Goal: Task Accomplishment & Management: Use online tool/utility

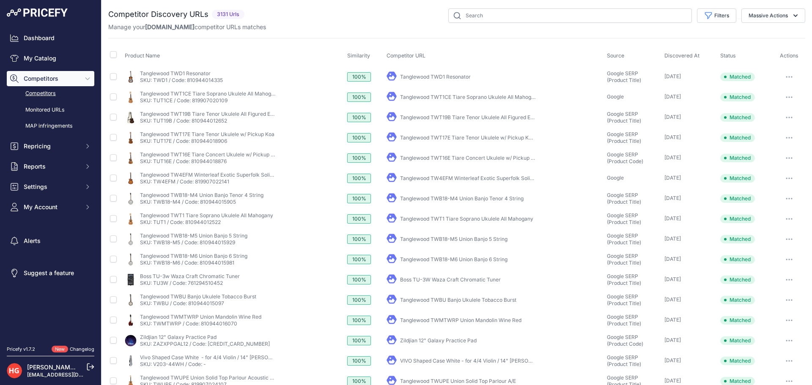
click at [685, 36] on div "Competitor Discovery URLs 3131 Urls" at bounding box center [456, 253] width 697 height 491
click at [712, 15] on button "Filters" at bounding box center [716, 15] width 39 height 14
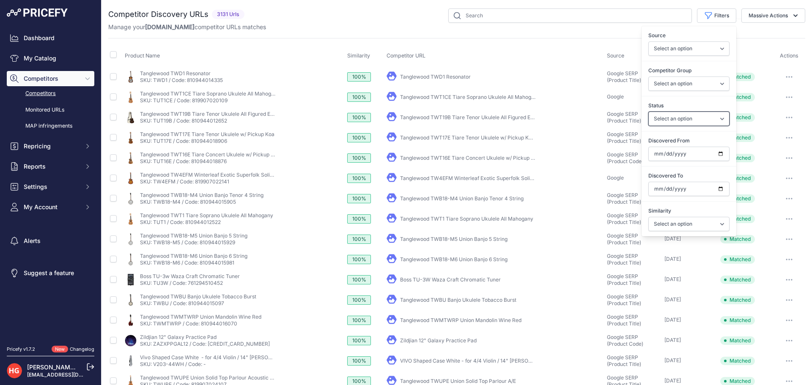
click at [708, 122] on select "Select an option Only Matched Only Not Matched" at bounding box center [688, 119] width 81 height 14
select select "0"
click at [648, 112] on select "Select an option Only Matched Only Not Matched" at bounding box center [688, 119] width 81 height 14
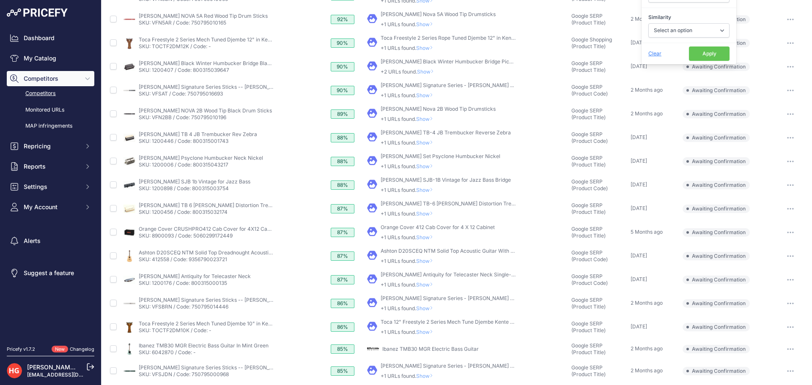
scroll to position [227, 0]
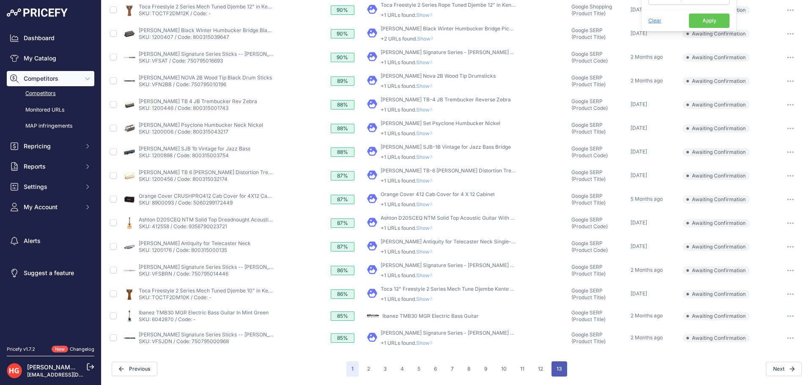
click at [552, 367] on button "13" at bounding box center [559, 369] width 16 height 15
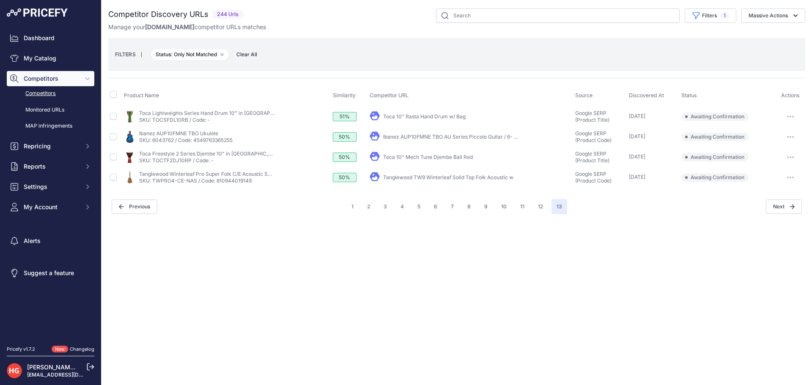
click at [434, 178] on link "Tanglewood TW9 Winterleaf Solid Top Folk Acoustic w" at bounding box center [448, 177] width 130 height 6
click at [790, 180] on button "button" at bounding box center [790, 178] width 17 height 12
click at [0, 0] on button "Exclude match" at bounding box center [0, 0] width 0 height 0
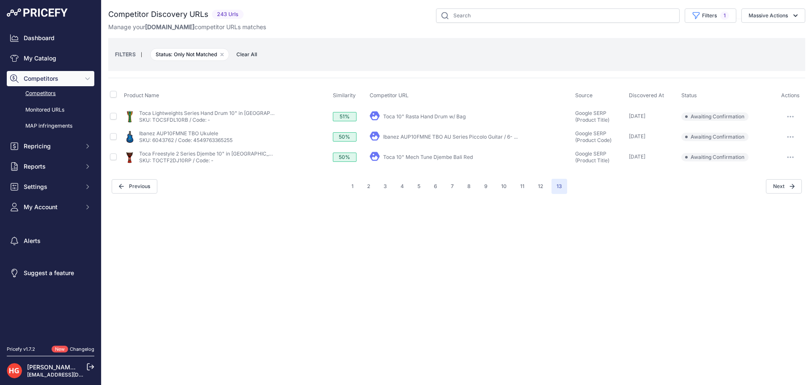
click at [797, 158] on button "button" at bounding box center [790, 157] width 17 height 12
click at [0, 0] on button "Exclude match" at bounding box center [0, 0] width 0 height 0
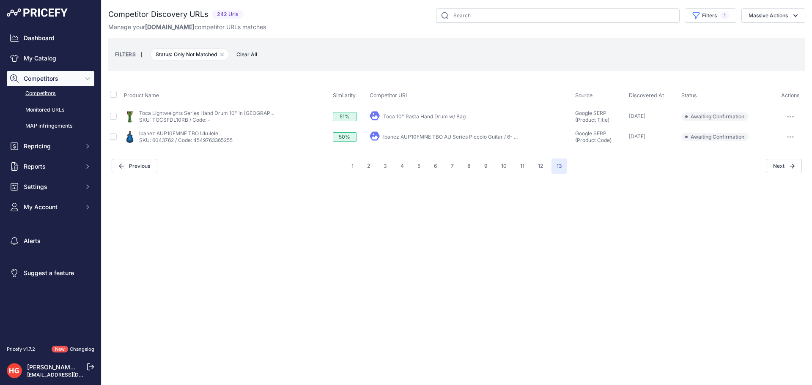
click at [421, 138] on link "Ibanez AUP10FMNE TBO AU Series Piccolo Guitar / 6- ..." at bounding box center [450, 137] width 134 height 6
click at [787, 134] on button "button" at bounding box center [790, 137] width 17 height 12
click at [791, 150] on button "Confirm match" at bounding box center [768, 155] width 69 height 14
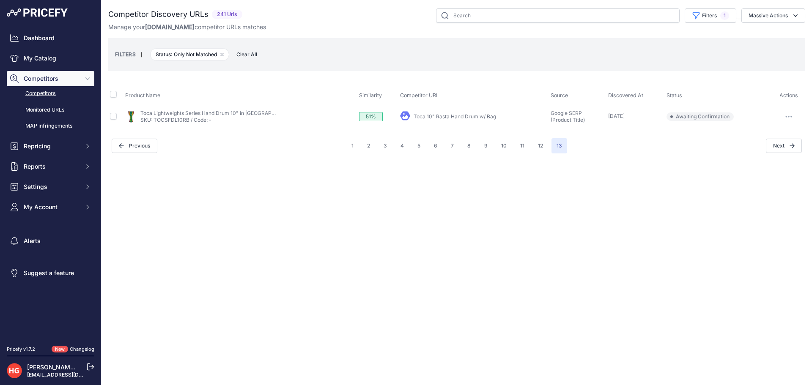
click at [419, 115] on link "Toca 10" Rasta Hand Drum w/ Bag" at bounding box center [455, 116] width 82 height 6
click at [791, 113] on button "button" at bounding box center [788, 117] width 17 height 12
click at [776, 132] on button "Confirm match" at bounding box center [768, 135] width 69 height 14
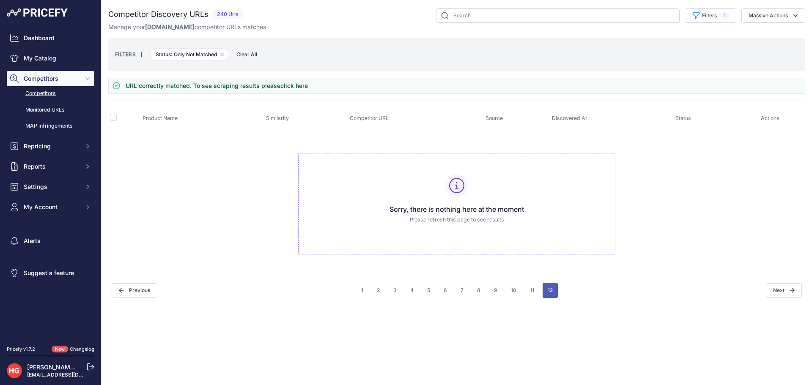
click at [545, 293] on button "12" at bounding box center [550, 290] width 15 height 15
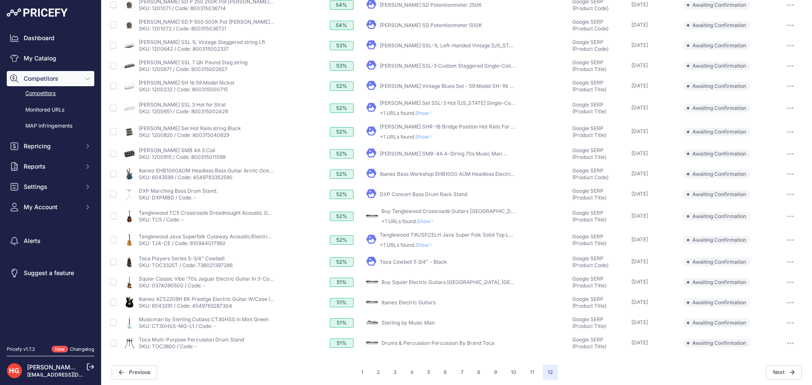
scroll to position [179, 0]
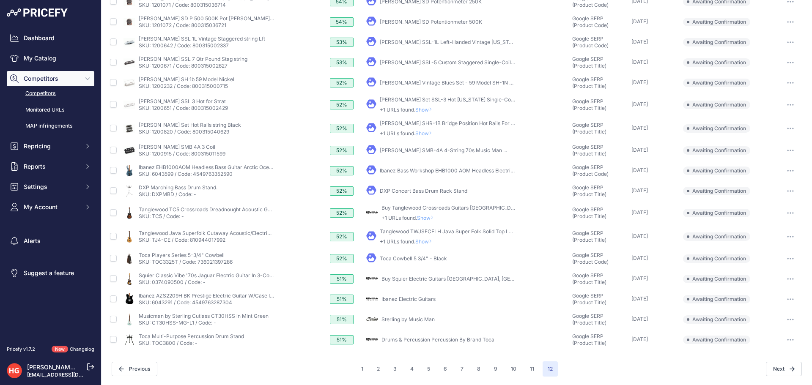
click at [783, 340] on button "button" at bounding box center [790, 340] width 17 height 12
click at [0, 0] on button "Exclude match" at bounding box center [0, 0] width 0 height 0
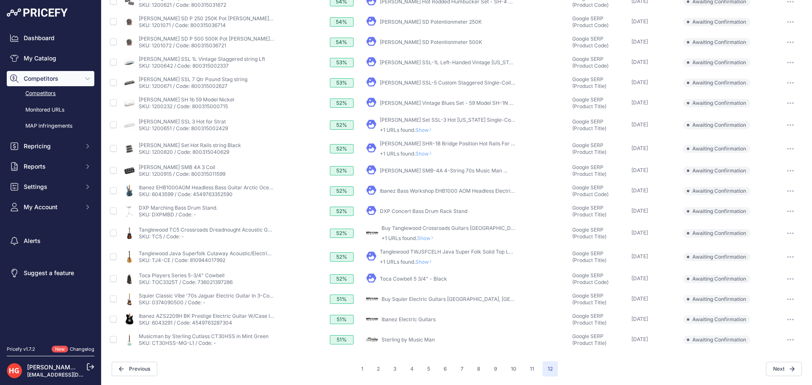
scroll to position [159, 0]
click at [789, 341] on button "button" at bounding box center [790, 340] width 17 height 12
click at [0, 0] on button "Exclude match" at bounding box center [0, 0] width 0 height 0
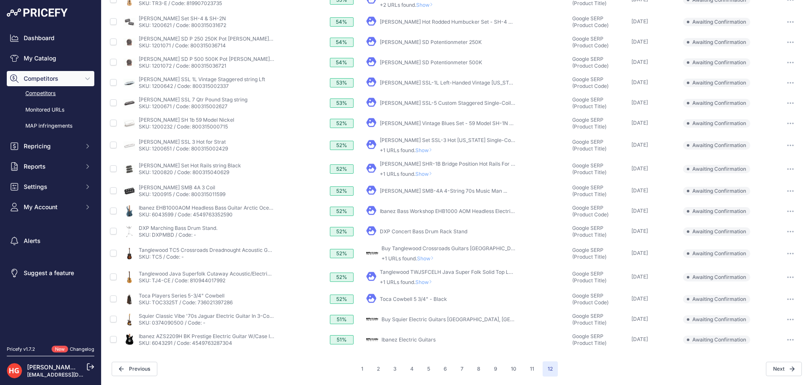
scroll to position [139, 0]
click at [784, 339] on button "button" at bounding box center [790, 340] width 17 height 12
click at [0, 0] on button "Exclude match" at bounding box center [0, 0] width 0 height 0
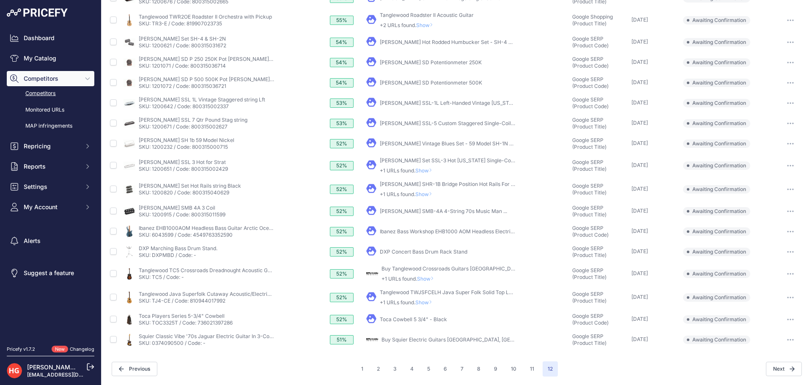
scroll to position [118, 0]
click at [787, 339] on icon "button" at bounding box center [790, 340] width 7 height 2
drag, startPoint x: 773, startPoint y: 367, endPoint x: 702, endPoint y: 348, distance: 73.0
click at [0, 0] on button "Exclude match" at bounding box center [0, 0] width 0 height 0
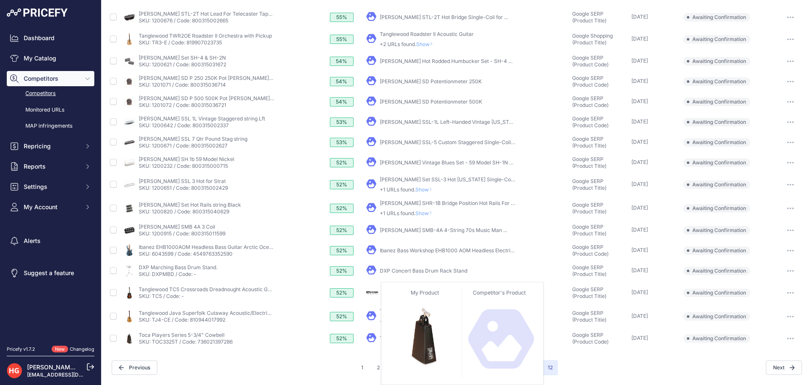
scroll to position [98, 0]
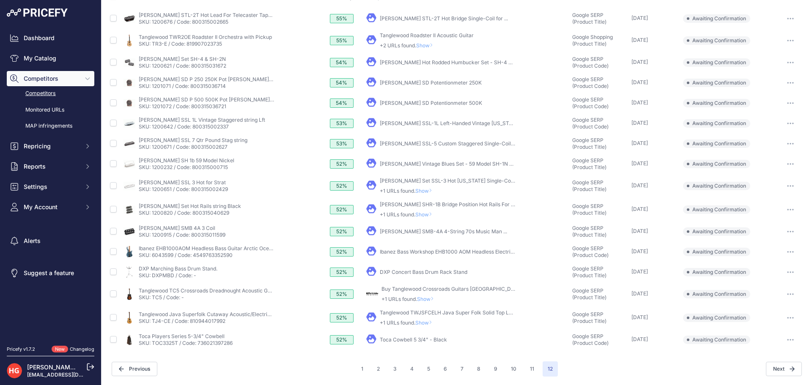
click at [385, 338] on link "Toca Cowbell 5 3/4" - Black" at bounding box center [413, 340] width 67 height 6
click at [790, 340] on div at bounding box center [790, 340] width 26 height 12
click at [790, 340] on button "button" at bounding box center [790, 340] width 17 height 12
click at [0, 0] on button "Confirm match" at bounding box center [0, 0] width 0 height 0
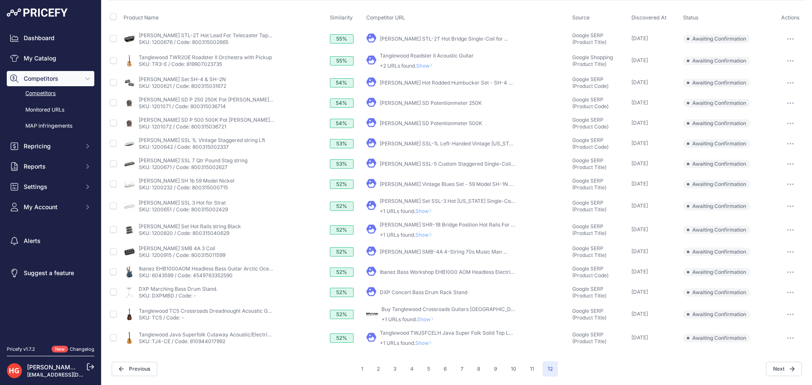
scroll to position [78, 0]
drag, startPoint x: 422, startPoint y: 346, endPoint x: 429, endPoint y: 345, distance: 7.3
click at [422, 346] on span "Show" at bounding box center [425, 343] width 20 height 6
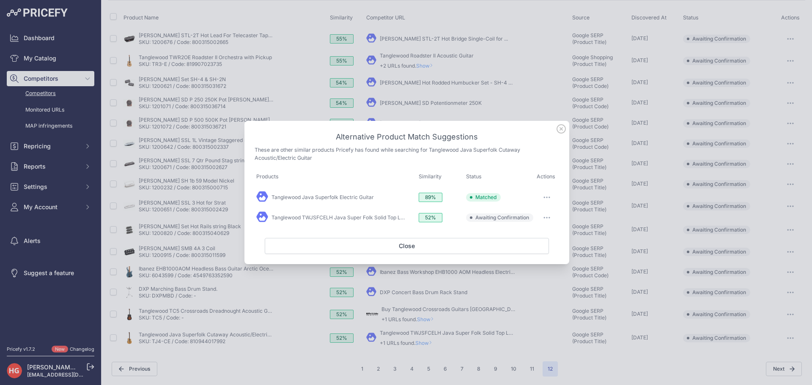
click at [543, 214] on button "button" at bounding box center [546, 218] width 17 height 12
click at [536, 249] on button "Exclude match" at bounding box center [530, 253] width 54 height 14
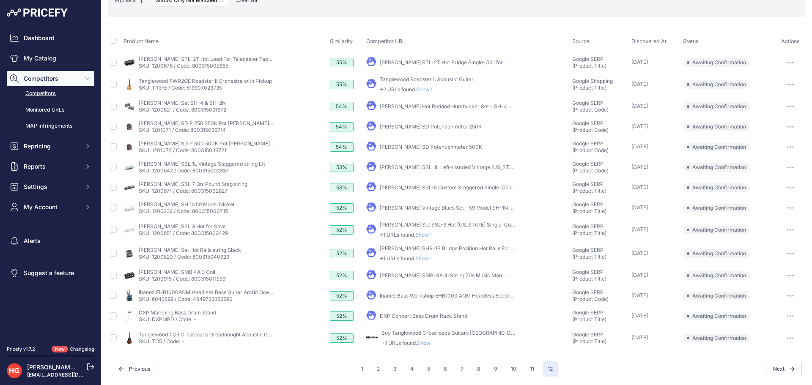
scroll to position [54, 0]
click at [420, 340] on div "Buy Tanglewood Crossroads Guitars Brisbane, Gold Coast ... +1 URLs found. Show" at bounding box center [448, 338] width 135 height 17
click at [422, 342] on span "Show" at bounding box center [427, 343] width 20 height 6
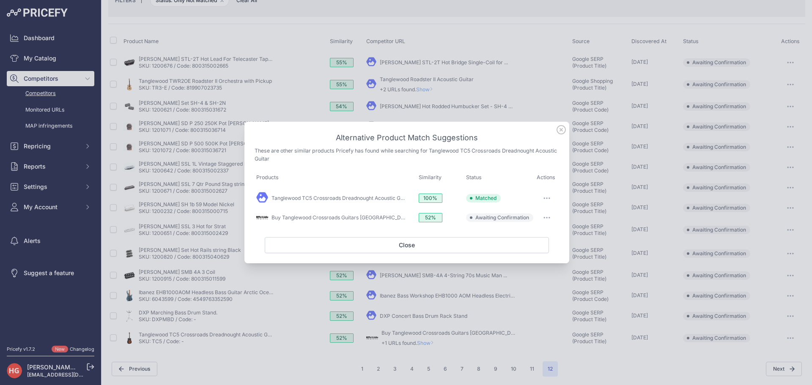
click at [541, 216] on button "button" at bounding box center [546, 218] width 17 height 12
click at [540, 252] on span "Exclude match" at bounding box center [528, 252] width 36 height 6
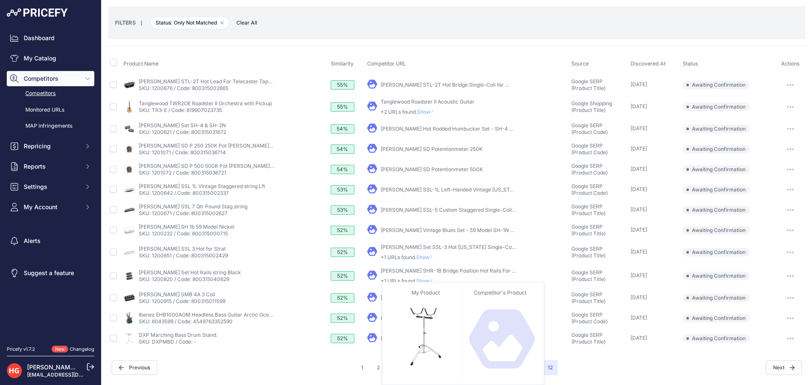
scroll to position [30, 0]
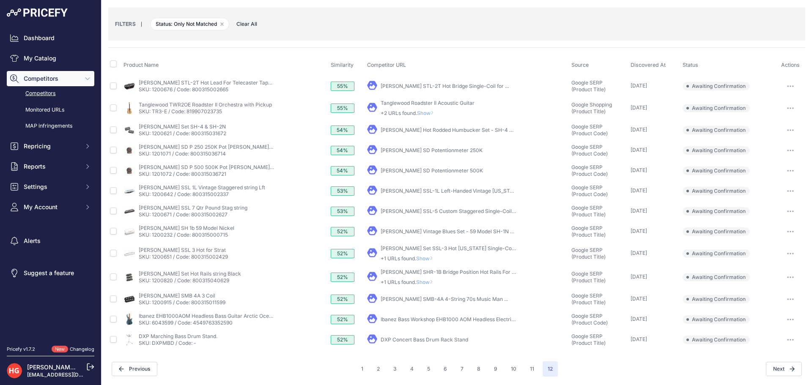
click at [393, 338] on link "DXP Concert Bass Drum Rack Stand" at bounding box center [425, 340] width 88 height 6
click at [777, 343] on div at bounding box center [790, 340] width 26 height 12
click at [782, 341] on button "button" at bounding box center [790, 340] width 17 height 12
click at [0, 0] on button "Exclude match" at bounding box center [0, 0] width 0 height 0
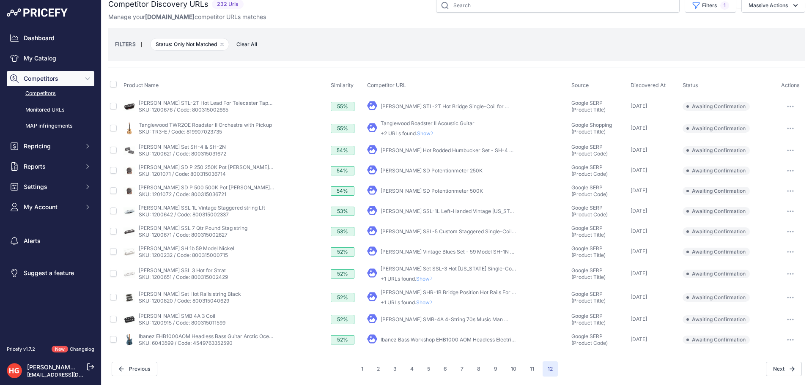
scroll to position [0, 0]
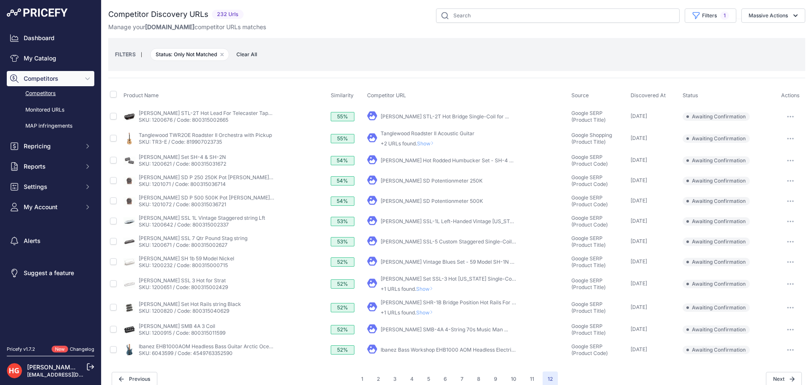
click at [381, 352] on link "Ibanez Bass Workshop EHB1000 AOM Headless Electric ..." at bounding box center [450, 350] width 139 height 6
click at [782, 354] on button "button" at bounding box center [790, 350] width 17 height 12
click at [0, 0] on button "Confirm match" at bounding box center [0, 0] width 0 height 0
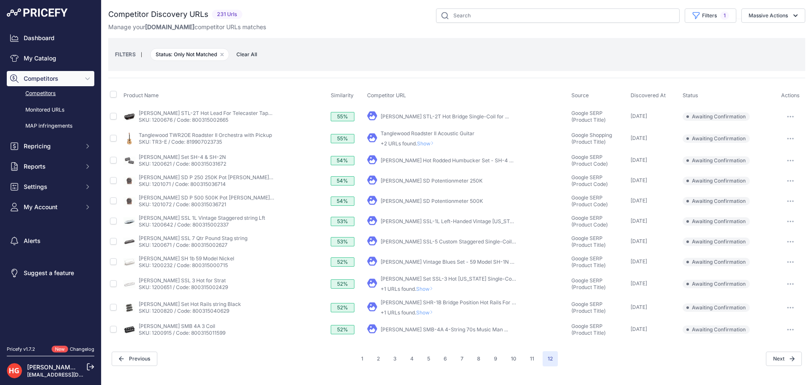
click at [402, 329] on link "Seymour Duncan SMB-4A 4-String 70s Music Man ..." at bounding box center [444, 329] width 127 height 6
click at [797, 332] on button "button" at bounding box center [790, 330] width 17 height 12
click at [0, 0] on button "Exclude match" at bounding box center [0, 0] width 0 height 0
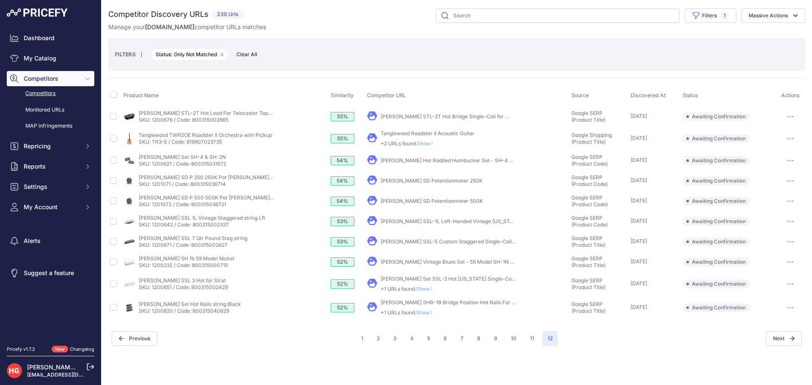
click at [429, 312] on span "Show" at bounding box center [426, 313] width 20 height 6
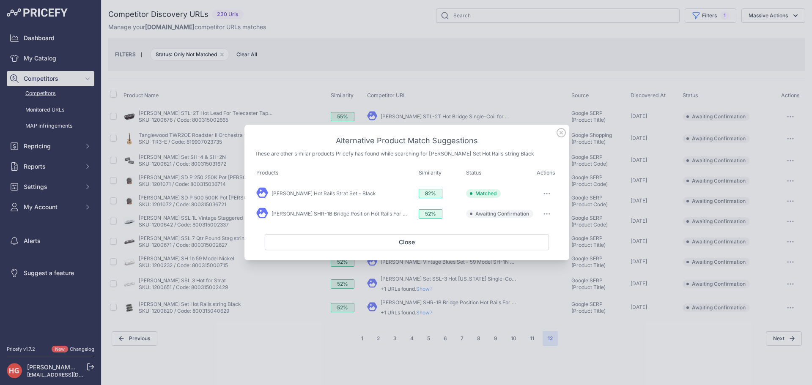
drag, startPoint x: 549, startPoint y: 207, endPoint x: 551, endPoint y: 216, distance: 8.6
click at [549, 207] on td "Edit Match" at bounding box center [547, 214] width 24 height 20
drag, startPoint x: 551, startPoint y: 213, endPoint x: 547, endPoint y: 238, distance: 25.3
click at [551, 213] on button "button" at bounding box center [546, 214] width 17 height 12
click at [540, 250] on span "Exclude match" at bounding box center [528, 248] width 36 height 6
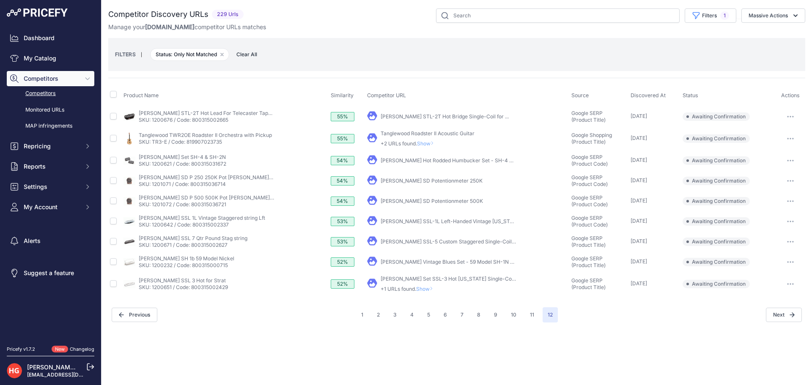
drag, startPoint x: 410, startPoint y: 285, endPoint x: 416, endPoint y: 284, distance: 6.4
click at [410, 285] on div "Seymour Duncan Set SSL-3 Hot California Single-Coil for ... +1 URLs found. Show" at bounding box center [448, 284] width 135 height 17
click at [419, 283] on div "Seymour Duncan Set SSL-3 Hot California Single-Coil for ... +1 URLs found. Show" at bounding box center [448, 284] width 135 height 17
click at [421, 286] on span "Show" at bounding box center [426, 289] width 20 height 6
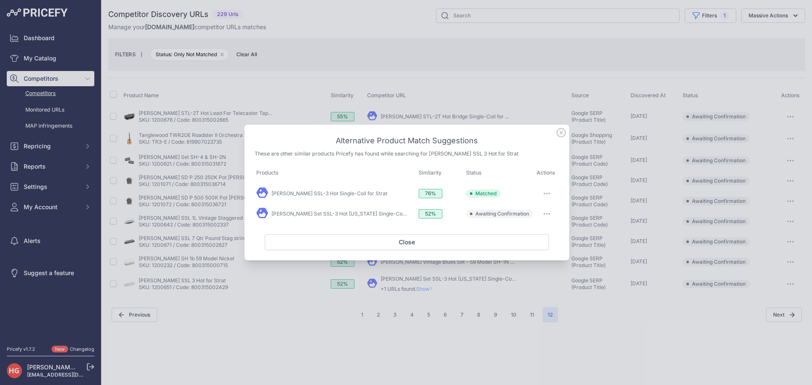
drag, startPoint x: 538, startPoint y: 215, endPoint x: 545, endPoint y: 219, distance: 8.1
click at [538, 216] on div at bounding box center [547, 214] width 21 height 12
click at [545, 219] on button "button" at bounding box center [546, 214] width 17 height 12
click at [539, 246] on span "Exclude match" at bounding box center [528, 248] width 36 height 6
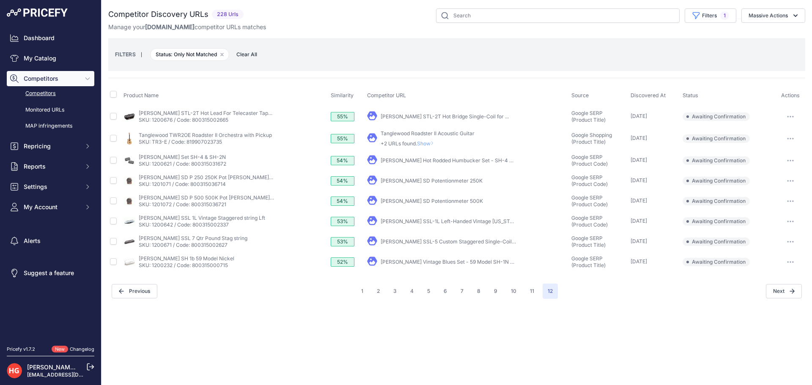
click at [419, 263] on link "Seymour Duncan Vintage Blues Set - 59 Model SH-1N & ..." at bounding box center [450, 262] width 138 height 6
click at [790, 264] on button "button" at bounding box center [790, 262] width 17 height 12
click at [0, 0] on button "Exclude match" at bounding box center [0, 0] width 0 height 0
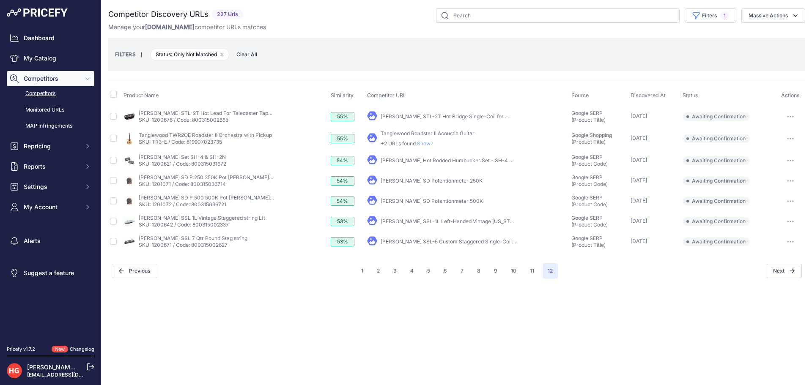
click at [395, 242] on link "Seymour Duncan SSL-5 Custom Staggered Single-Coil for ..." at bounding box center [453, 241] width 144 height 6
click at [784, 238] on button "button" at bounding box center [790, 242] width 17 height 12
click at [0, 0] on button "Exclude match" at bounding box center [0, 0] width 0 height 0
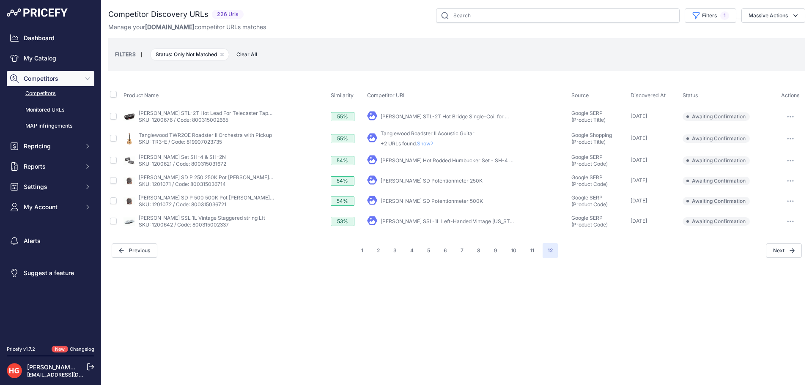
click at [431, 222] on link "Seymour Duncan SSL-1L Left-Handed Vintage California ..." at bounding box center [453, 221] width 145 height 6
click at [786, 220] on button "button" at bounding box center [790, 222] width 17 height 12
click at [0, 0] on button "Confirm match" at bounding box center [0, 0] width 0 height 0
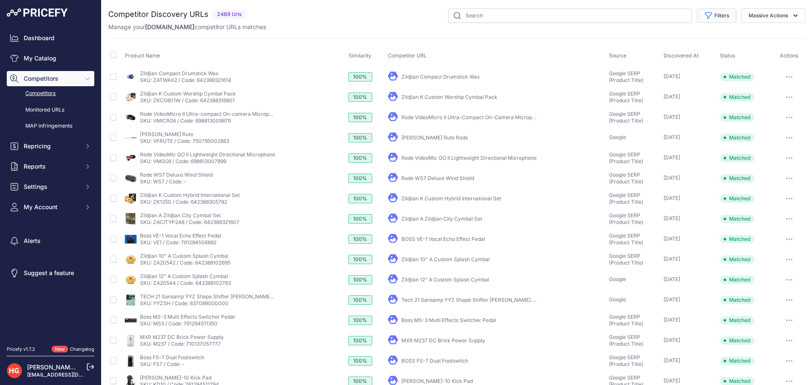
drag, startPoint x: 707, startPoint y: 13, endPoint x: 726, endPoint y: 25, distance: 22.4
click at [707, 14] on button "Filters" at bounding box center [716, 15] width 39 height 14
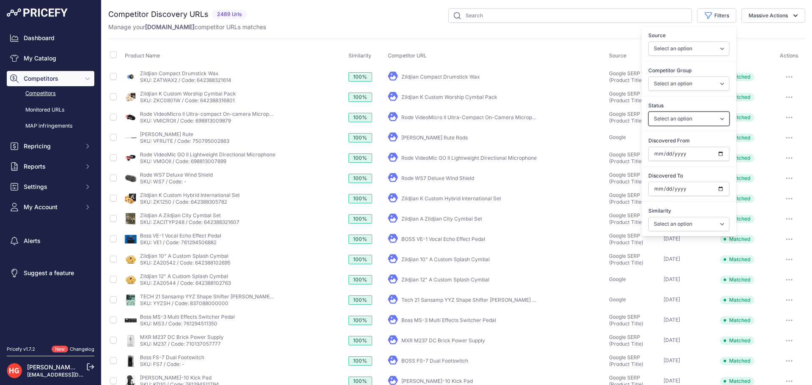
click at [699, 118] on select "Select an option Only Matched Only Not Matched" at bounding box center [688, 119] width 81 height 14
select select "0"
click at [648, 112] on select "Select an option Only Matched Only Not Matched" at bounding box center [688, 119] width 81 height 14
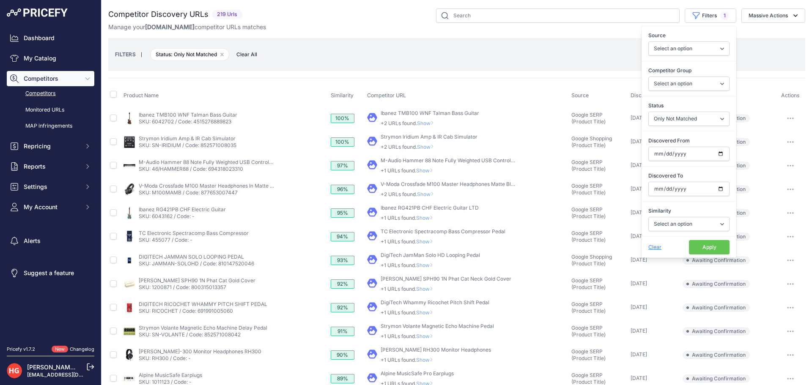
click at [502, 33] on div "Competitor Discovery URLs 219 Urls" at bounding box center [456, 307] width 697 height 598
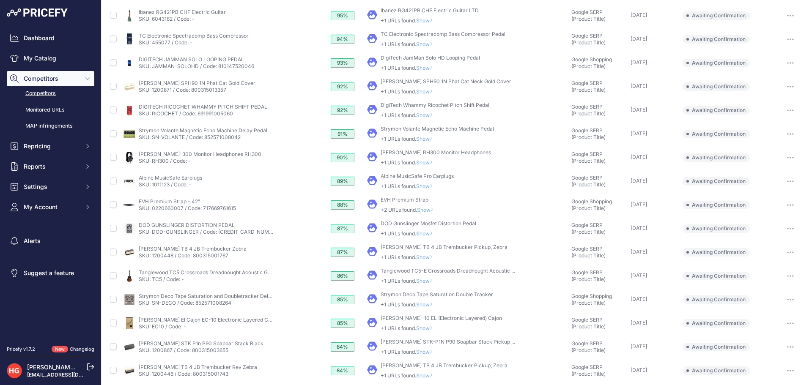
scroll to position [230, 0]
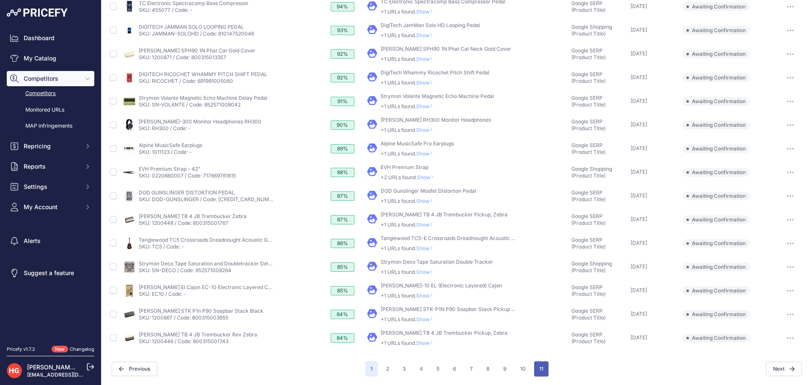
click at [541, 372] on button "11" at bounding box center [541, 369] width 14 height 15
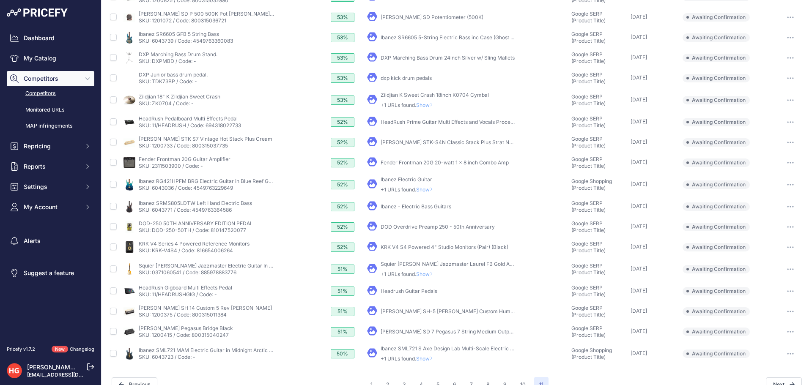
scroll to position [156, 0]
